Goal: Task Accomplishment & Management: Use online tool/utility

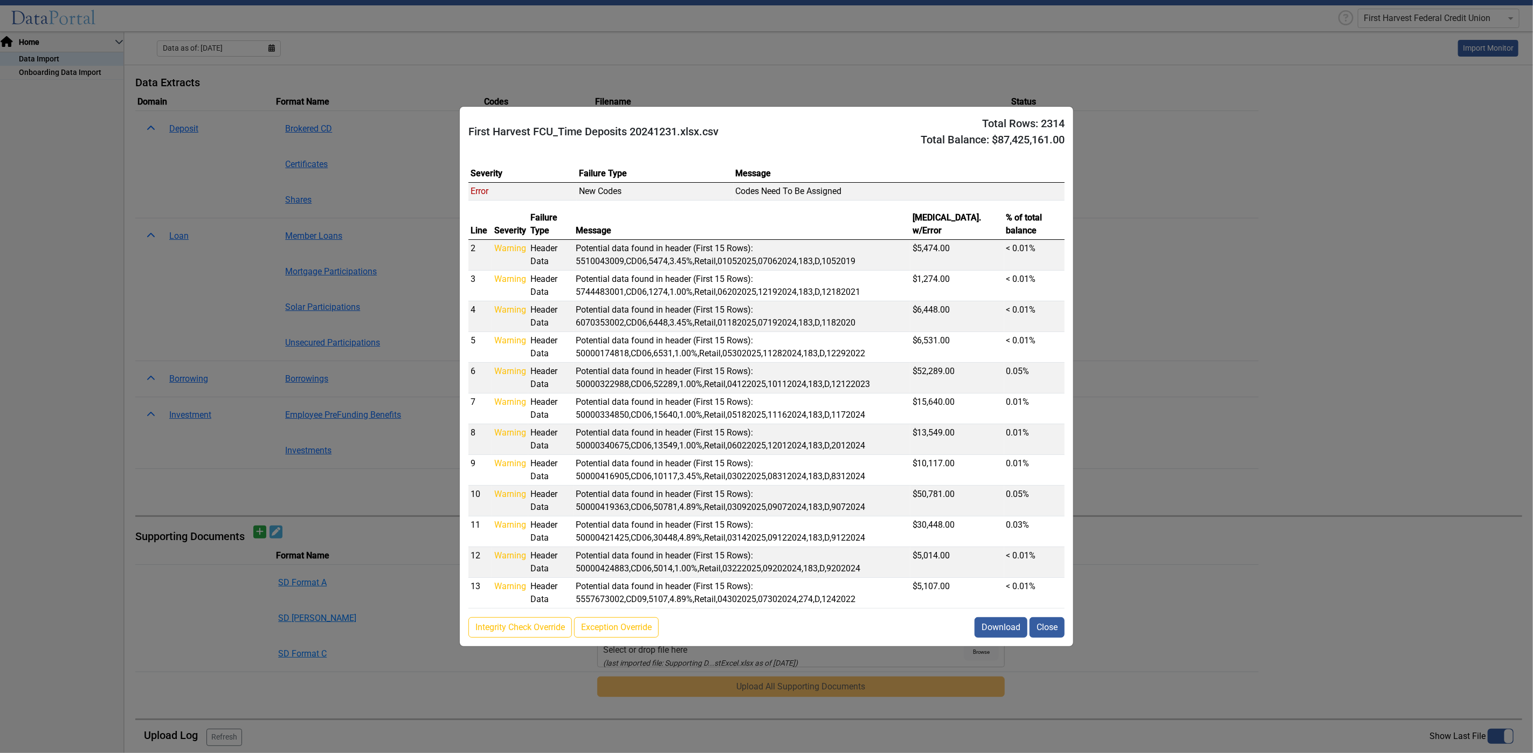
scroll to position [531, 0]
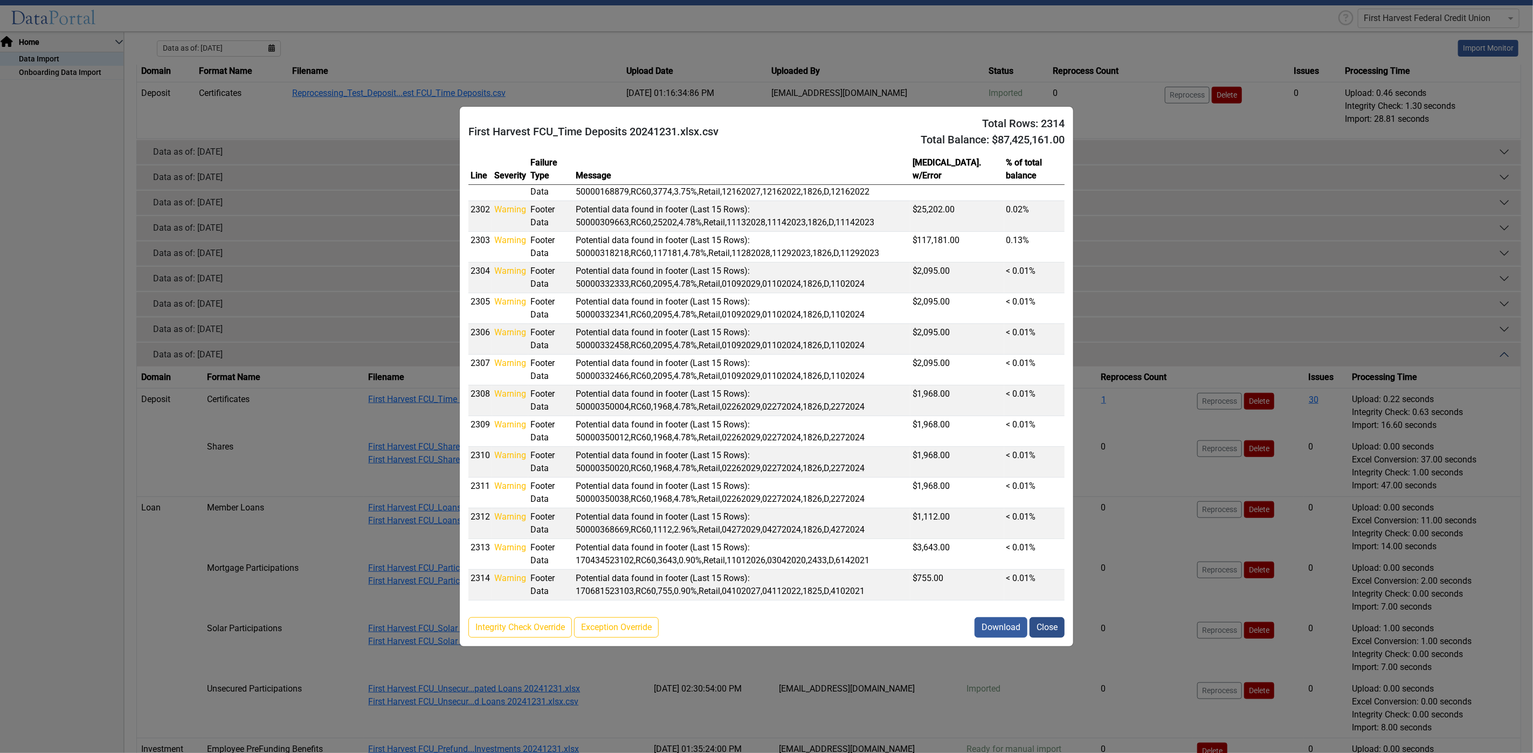
click at [1044, 632] on button "Close" at bounding box center [1047, 627] width 35 height 20
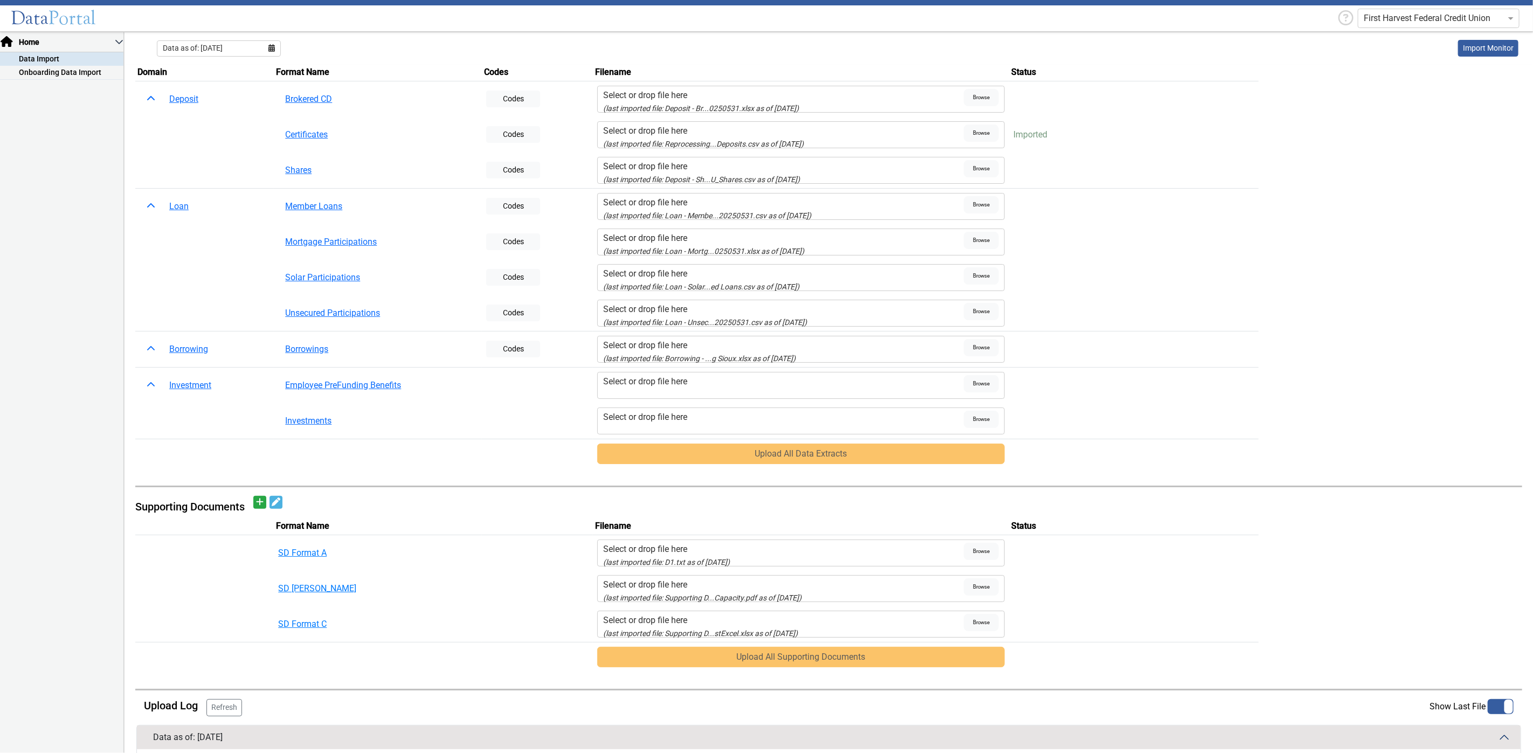
scroll to position [0, 0]
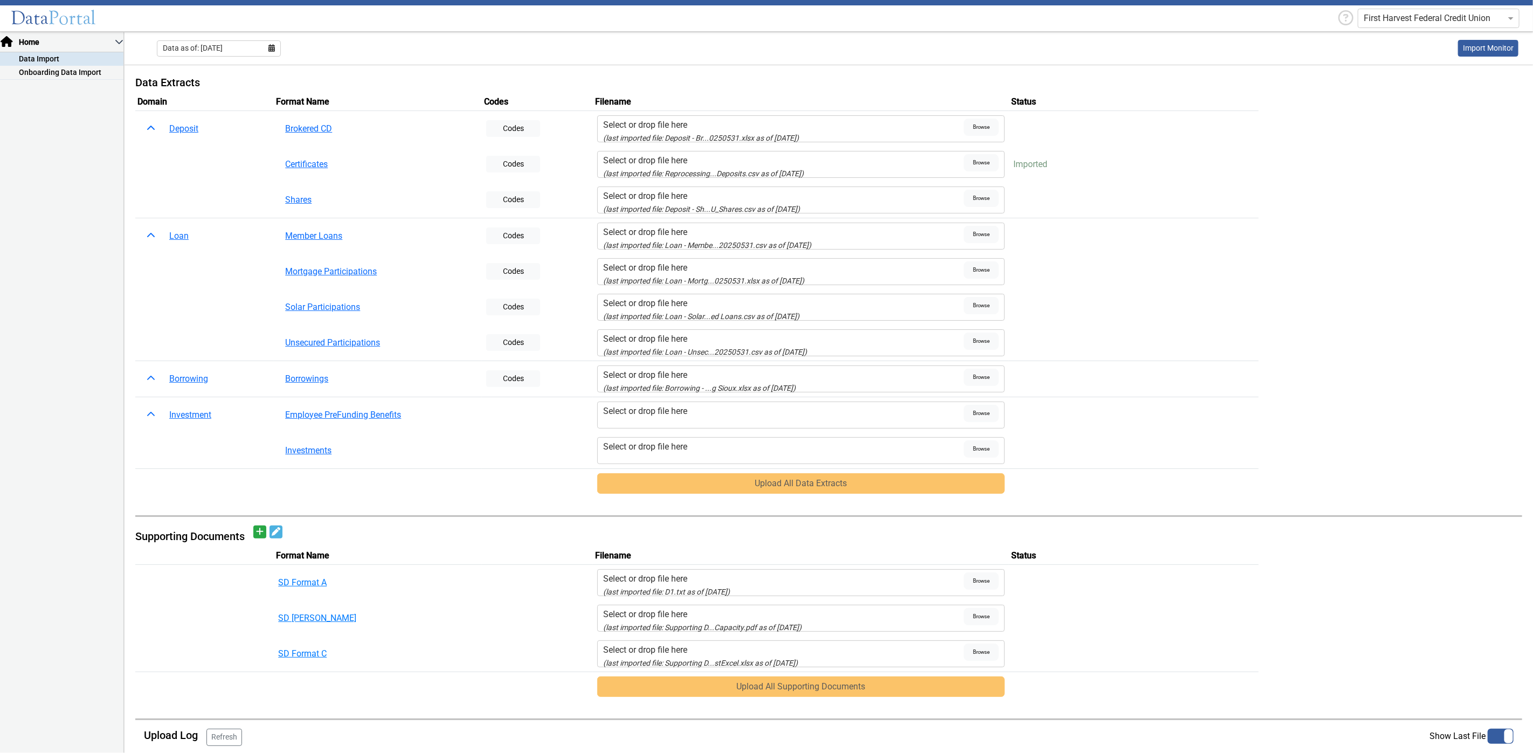
drag, startPoint x: 822, startPoint y: 133, endPoint x: 589, endPoint y: 137, distance: 233.0
click at [589, 137] on tr "Deposit Brokered CD Codes Select or drop file here (last imported file: Deposit…" at bounding box center [828, 129] width 1387 height 36
click at [872, 119] on div "Select or drop file here" at bounding box center [783, 125] width 361 height 13
click at [0, 0] on input "Select or drop file here (last imported file: Deposit - Br...0250531.xlsx as of…" at bounding box center [0, 0] width 0 height 0
drag, startPoint x: 700, startPoint y: 157, endPoint x: 593, endPoint y: 155, distance: 106.8
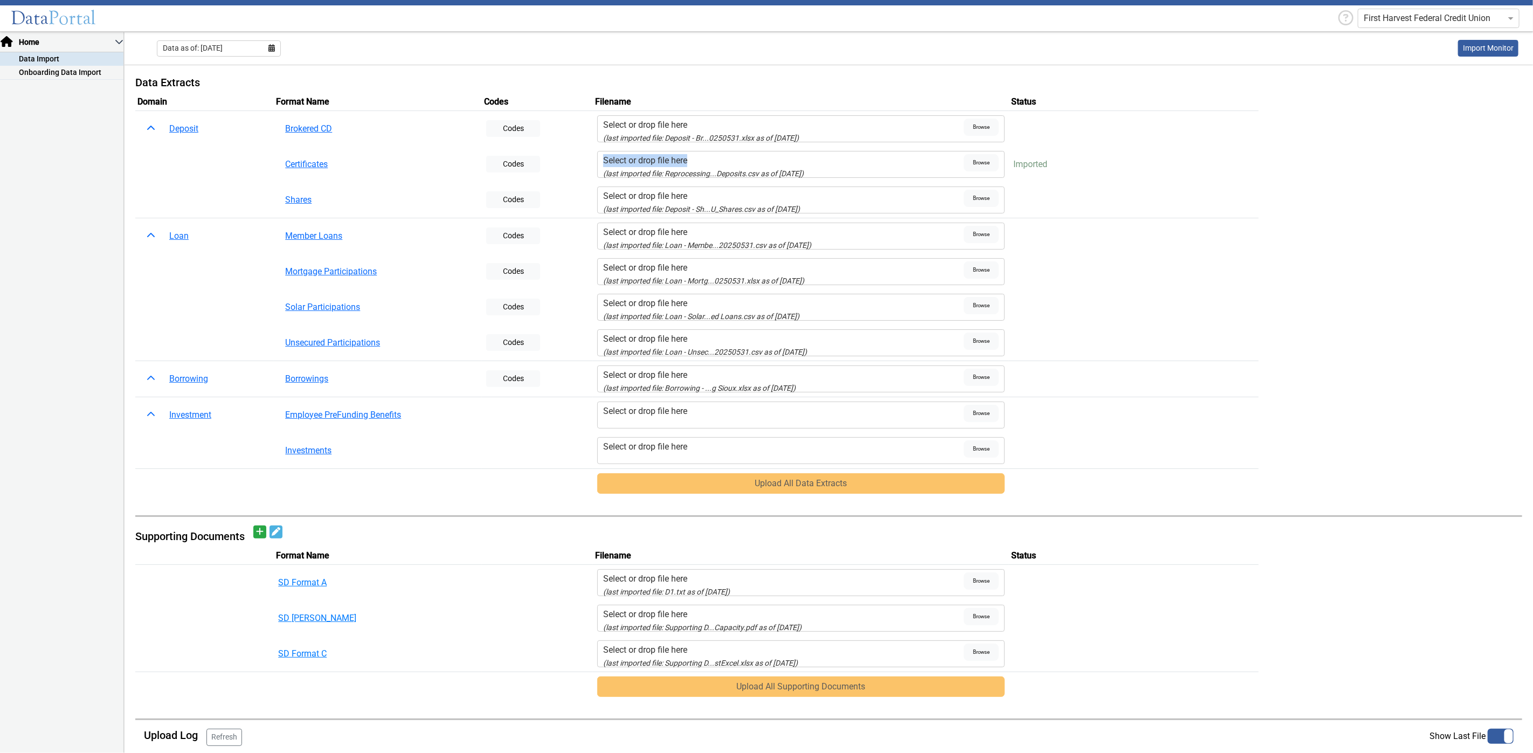
click at [593, 155] on td "Select or drop file here (last imported file: Reprocessing...Deposits.csv as of…" at bounding box center [801, 165] width 416 height 36
drag, startPoint x: 1155, startPoint y: 205, endPoint x: 1076, endPoint y: 201, distance: 79.4
click at [1155, 205] on td "Uploads" at bounding box center [1134, 200] width 250 height 36
click at [1389, 28] on div "First Harvest Federal Credit Union" at bounding box center [1440, 18] width 164 height 25
click at [1392, 22] on input "text" at bounding box center [1428, 18] width 128 height 13
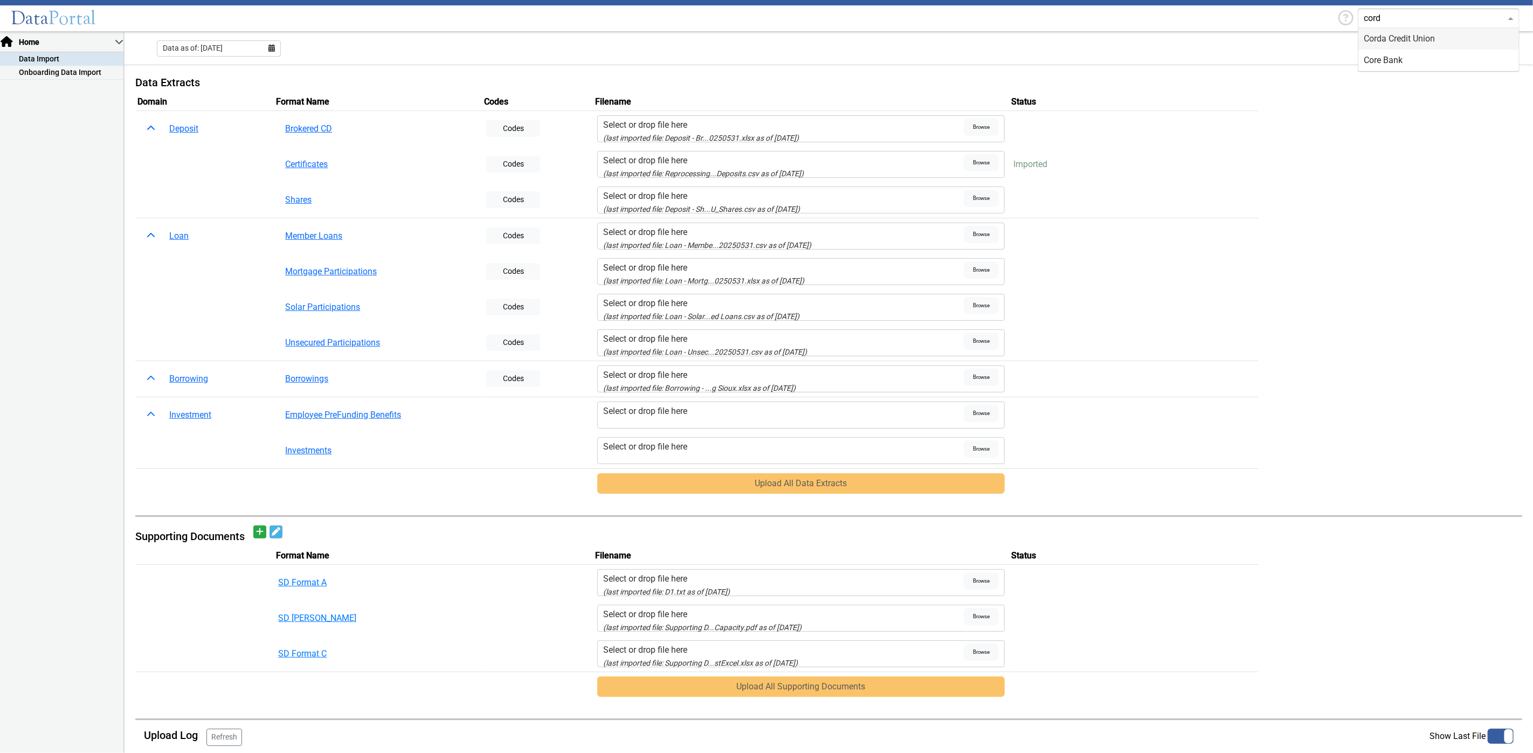
type input "corda"
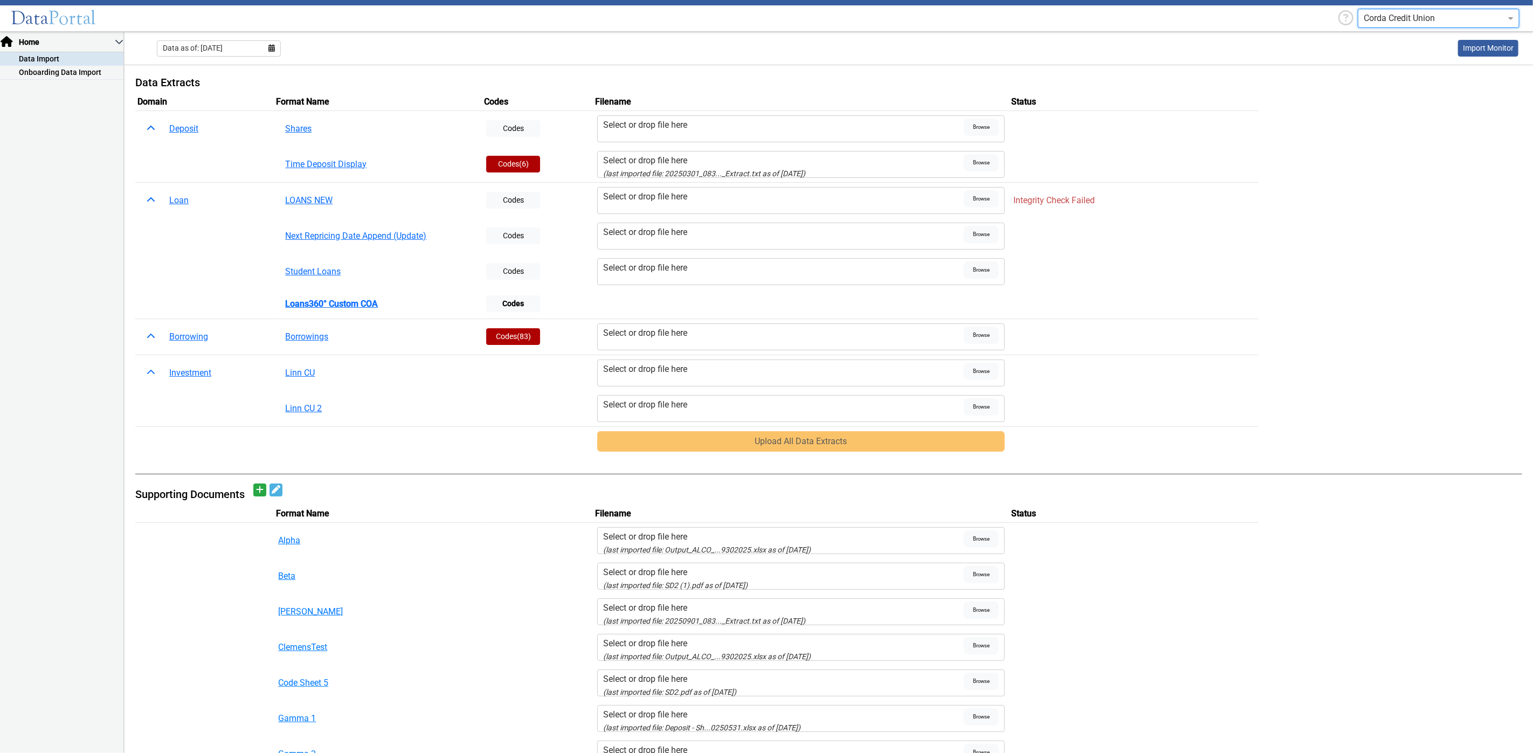
click at [629, 202] on div "Select or drop file here" at bounding box center [783, 196] width 361 height 13
click at [0, 0] on input "Select or drop file here" at bounding box center [0, 0] width 0 height 0
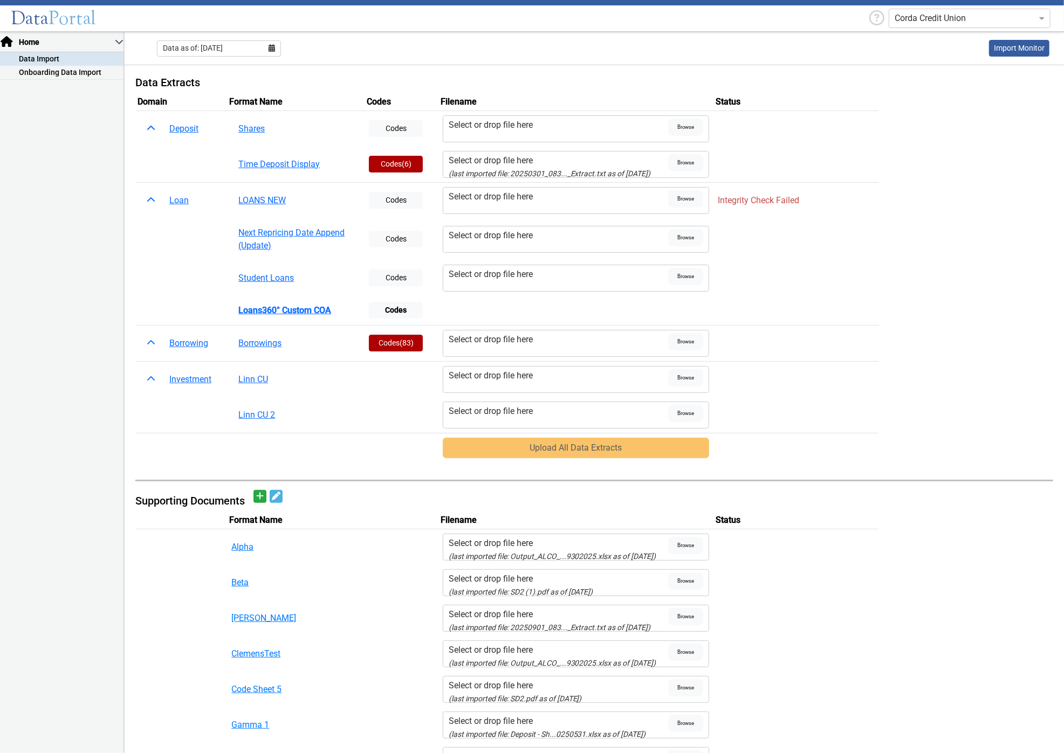
click at [504, 199] on div "Select or drop file here" at bounding box center [559, 196] width 220 height 13
click at [0, 0] on input "Select or drop file here" at bounding box center [0, 0] width 0 height 0
